Goal: Information Seeking & Learning: Learn about a topic

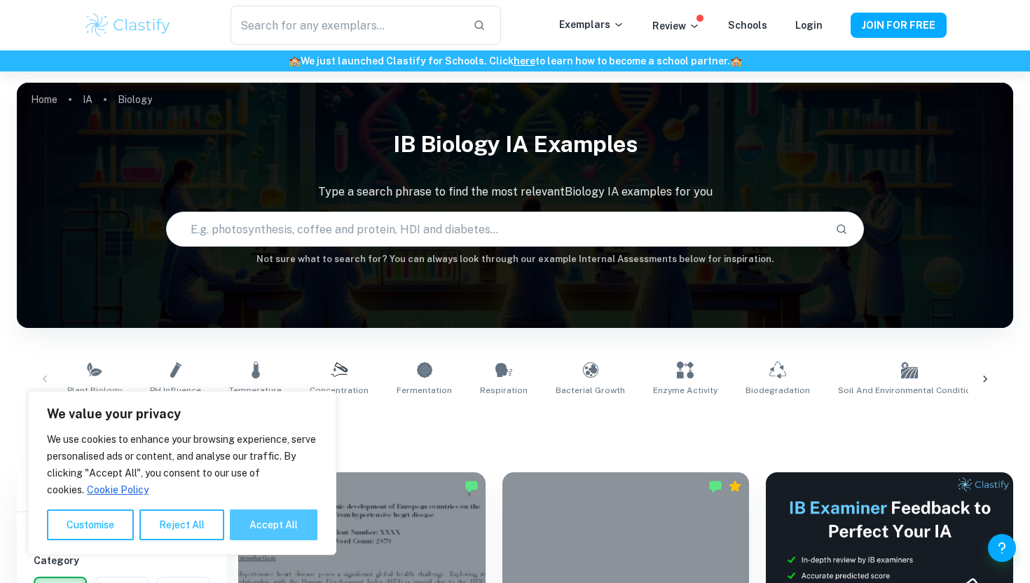
click at [238, 514] on button "Accept All" at bounding box center [274, 524] width 88 height 31
checkbox input "true"
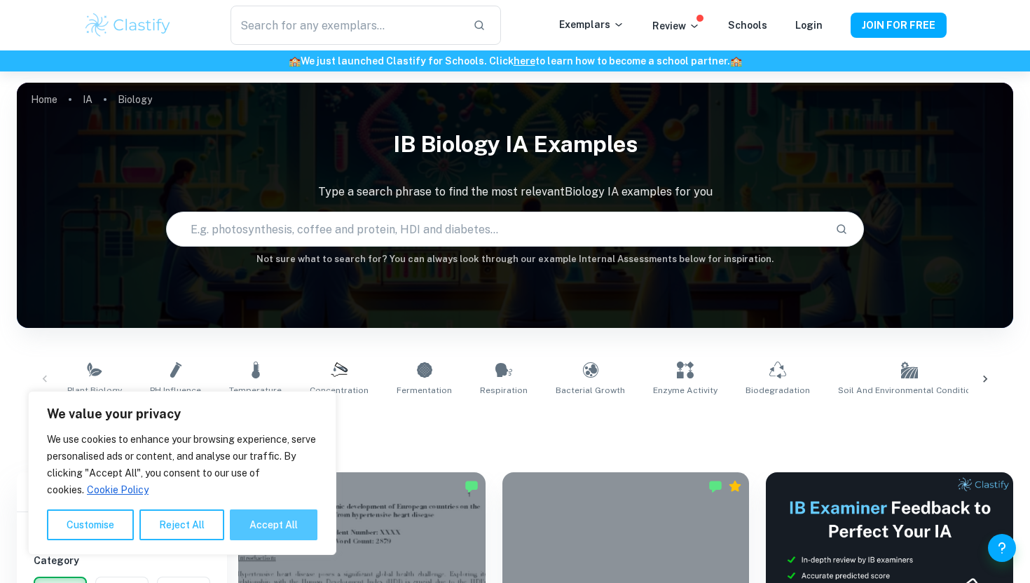
checkbox input "true"
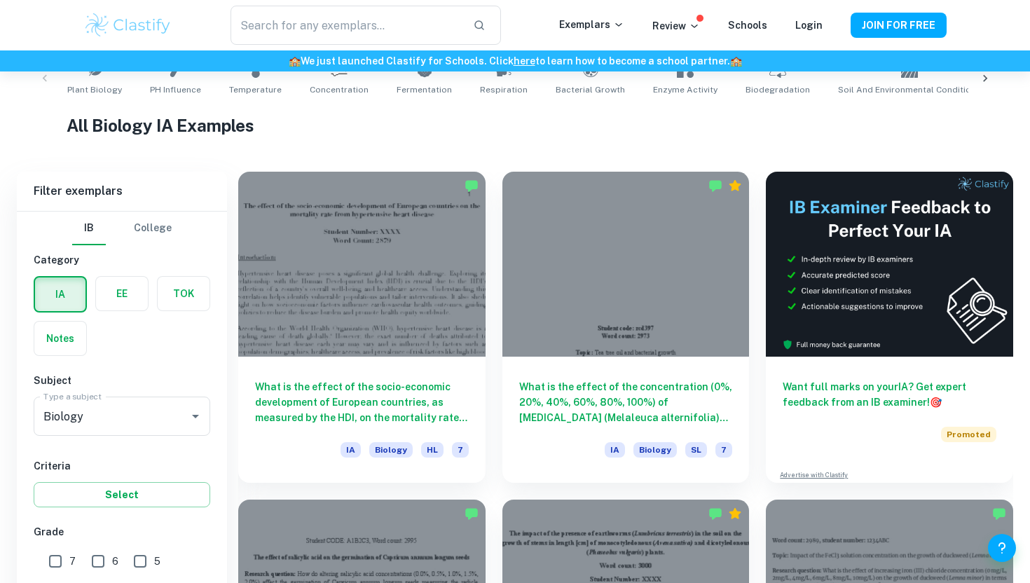
scroll to position [385, 0]
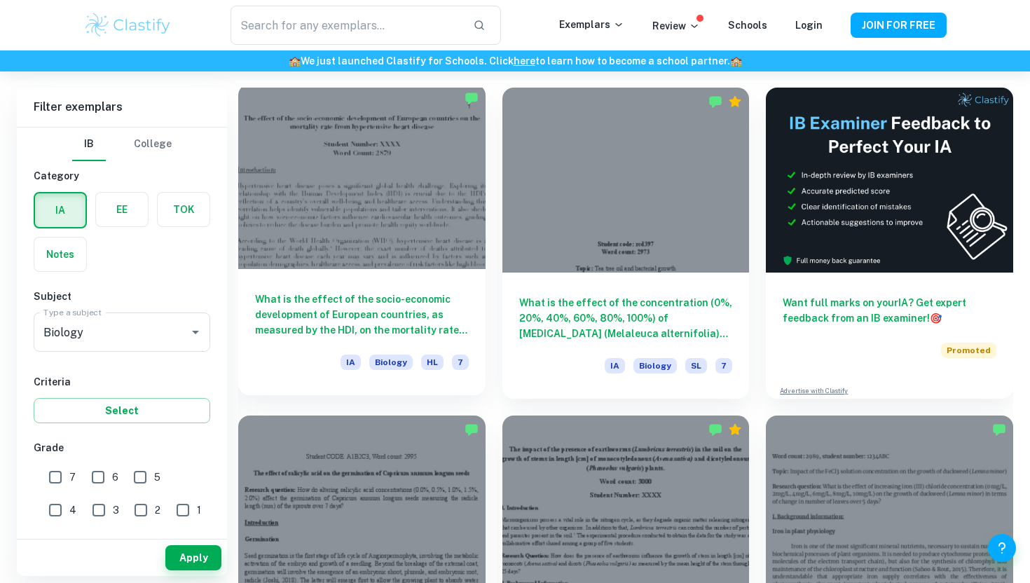
click at [430, 213] on div at bounding box center [361, 176] width 247 height 185
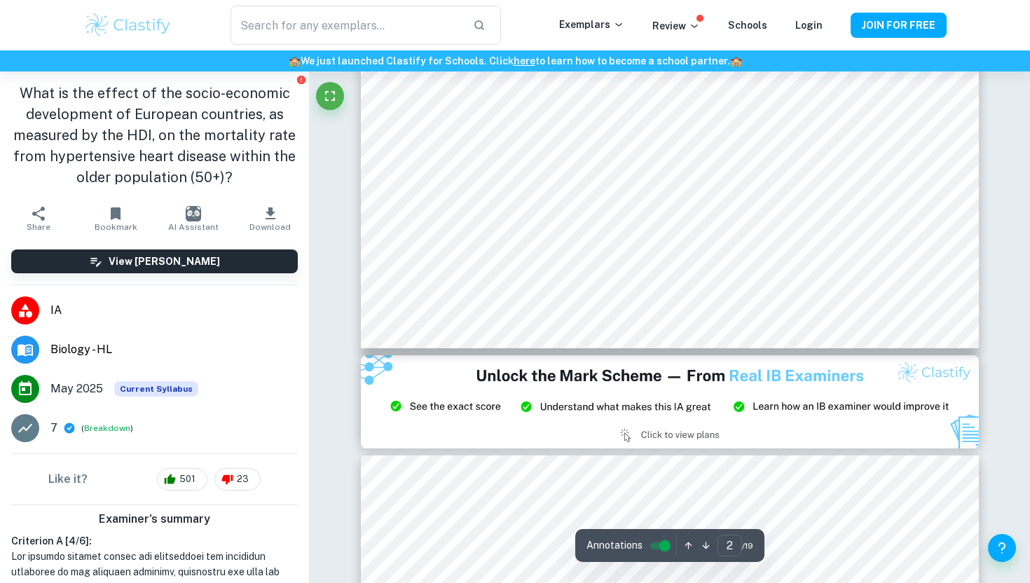
scroll to position [463, 0]
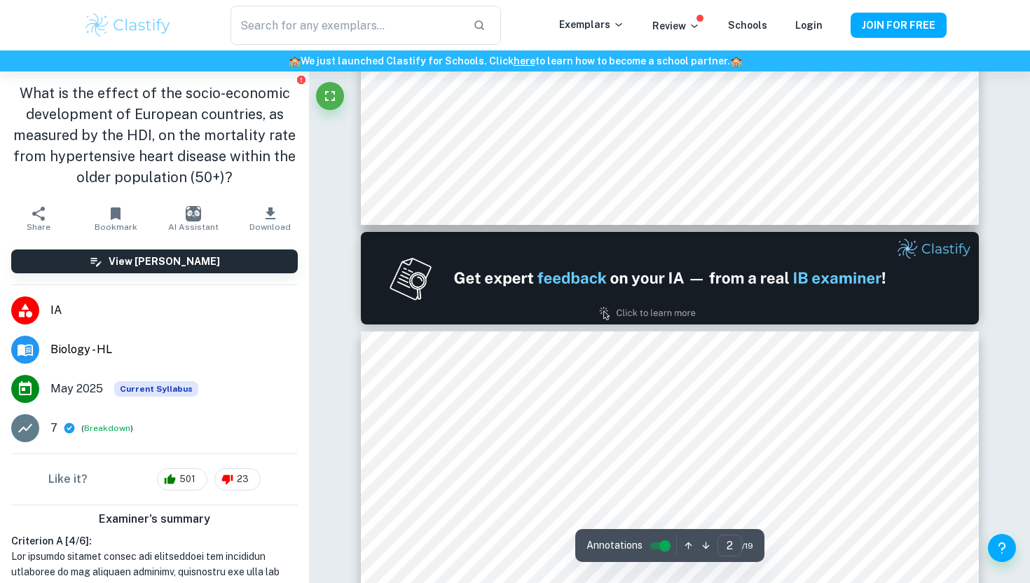
type input "1"
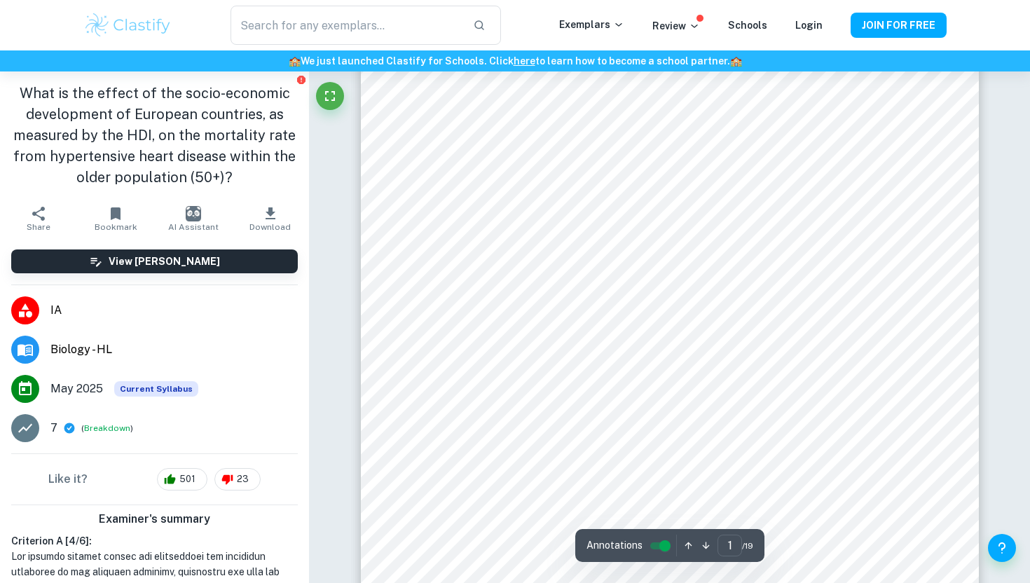
scroll to position [0, 0]
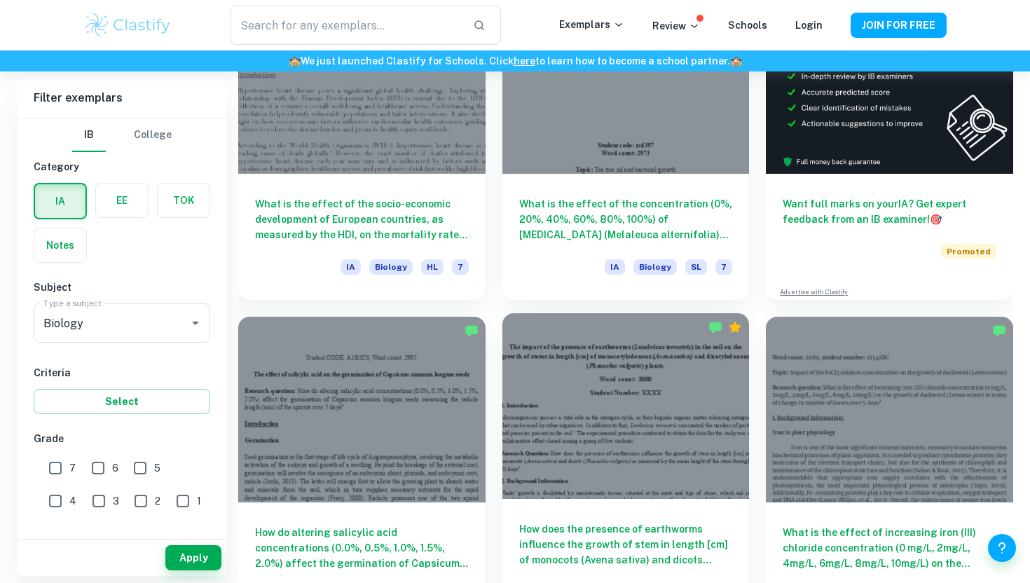
scroll to position [484, 0]
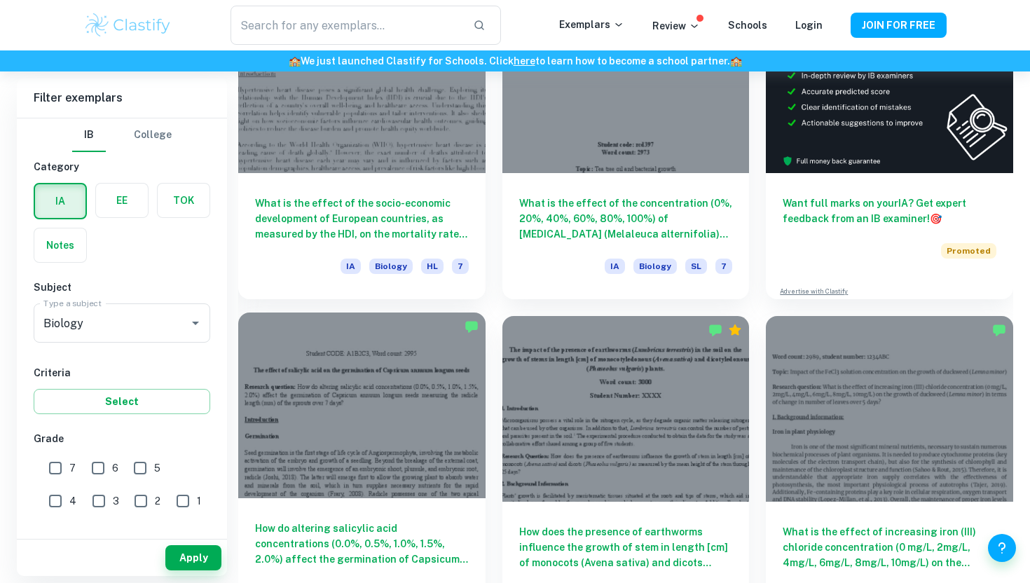
click at [396, 441] on div at bounding box center [361, 404] width 247 height 185
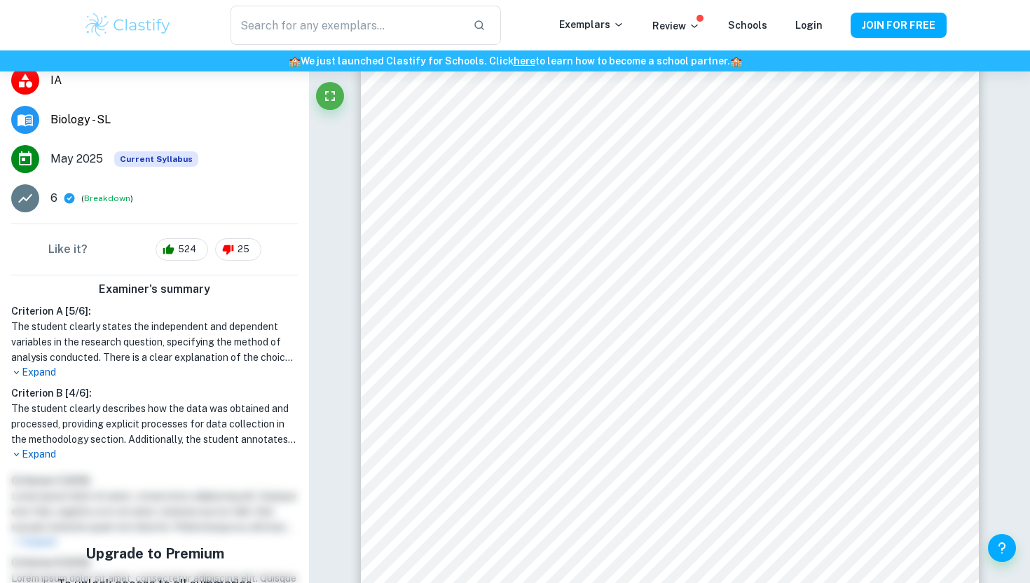
scroll to position [252, 0]
click at [50, 370] on p "Expand" at bounding box center [154, 371] width 287 height 15
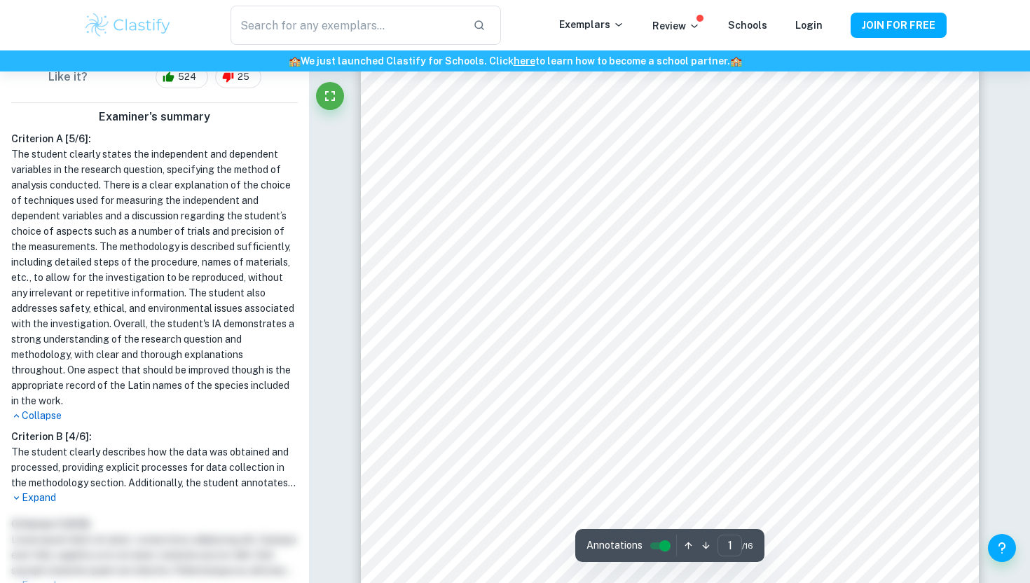
scroll to position [0, 0]
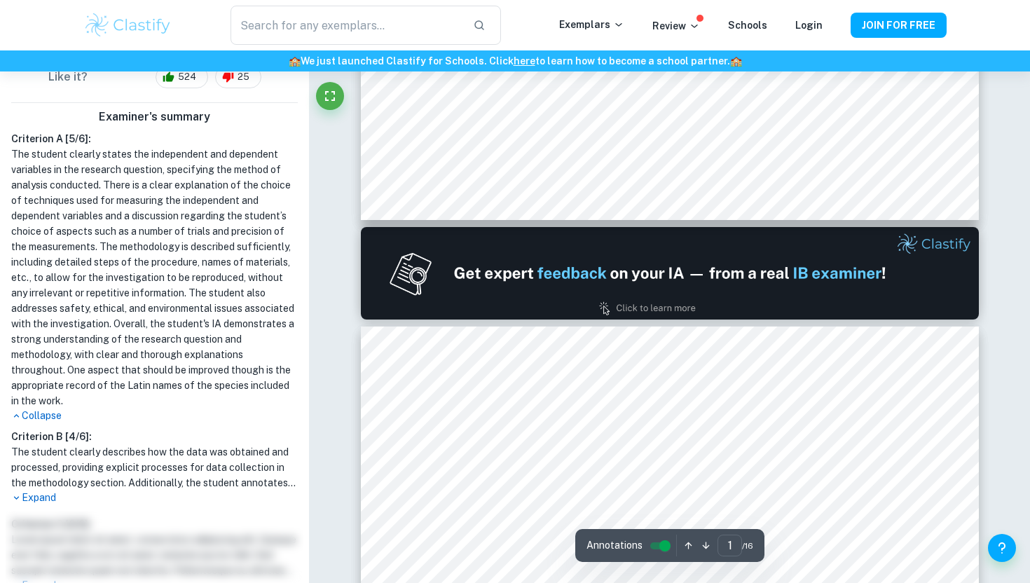
type input "2"
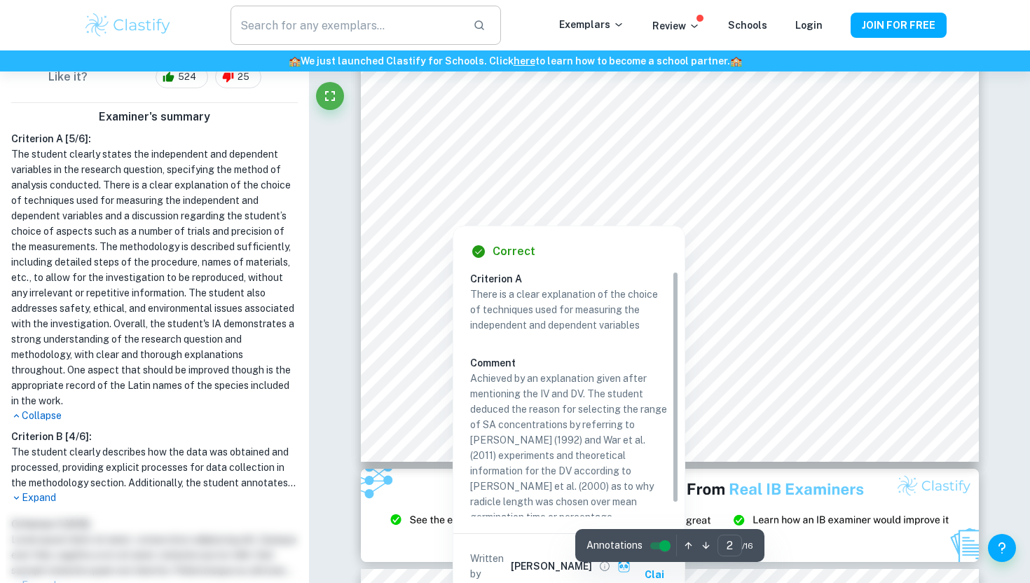
scroll to position [1473, 0]
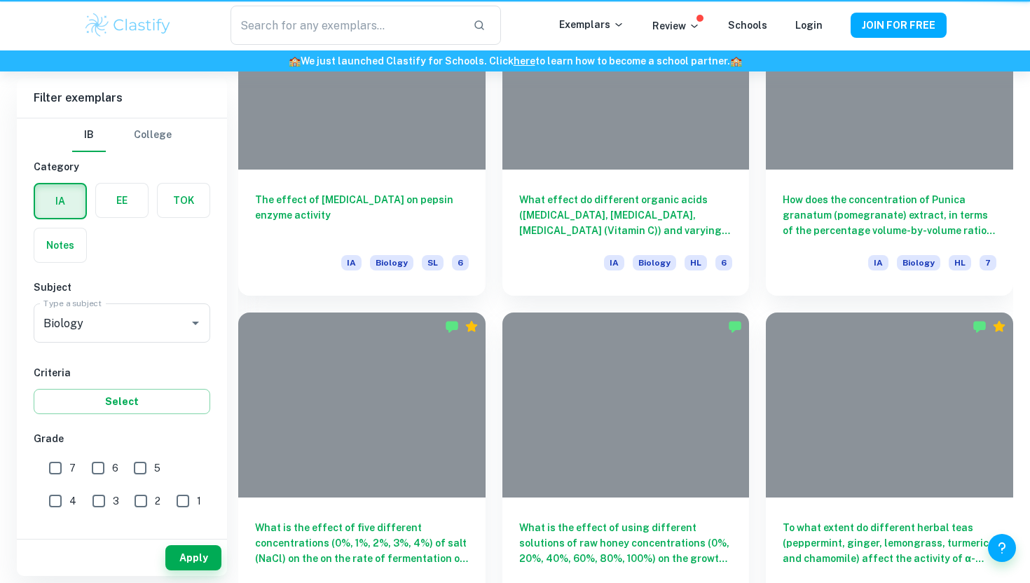
scroll to position [484, 0]
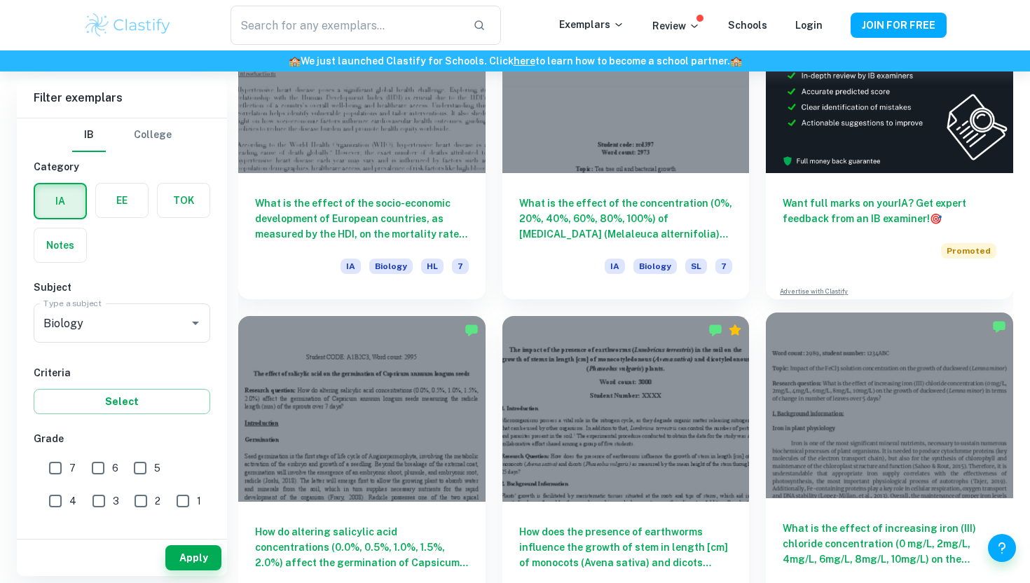
click at [876, 348] on div at bounding box center [889, 404] width 247 height 185
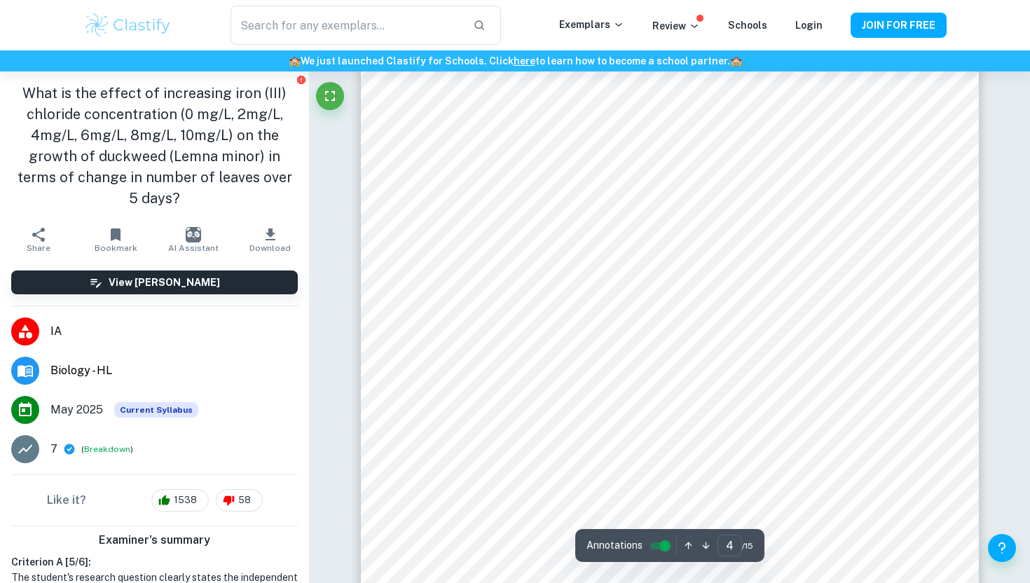
scroll to position [3211, 0]
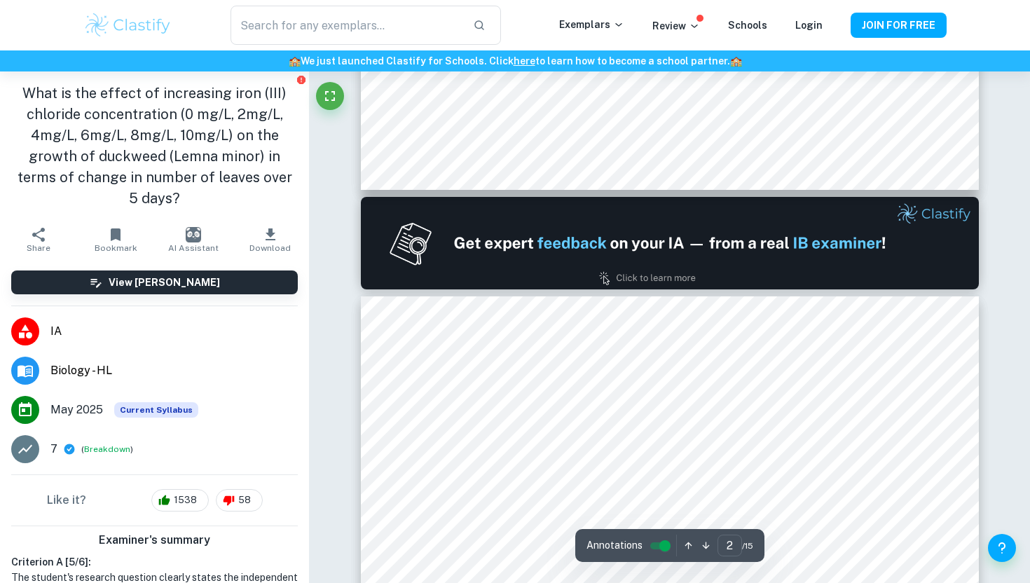
type input "1"
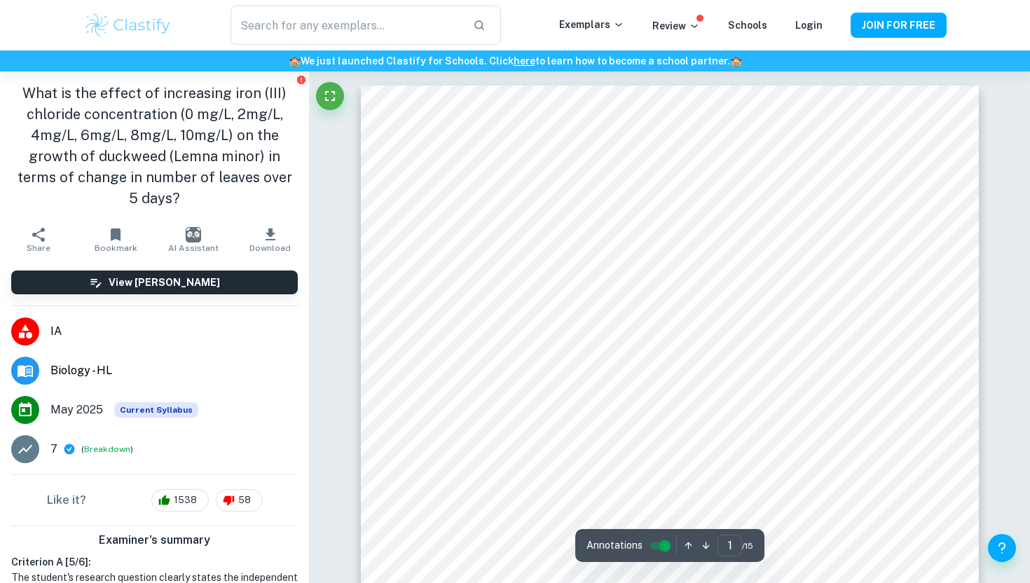
scroll to position [0, 0]
